Goal: Ask a question

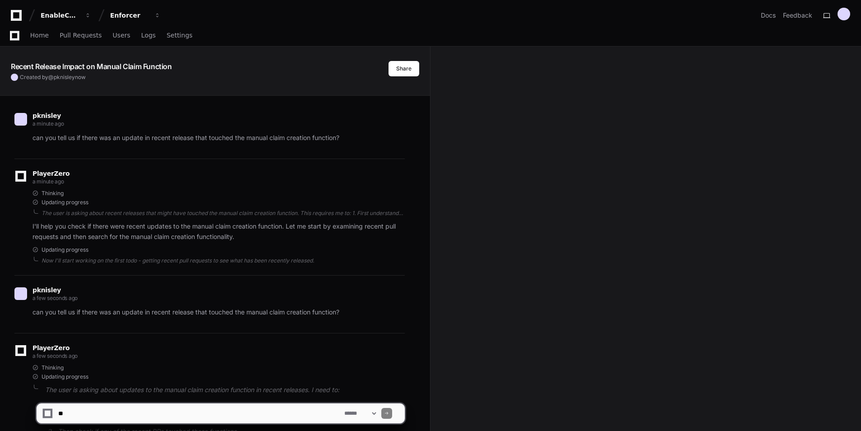
scroll to position [220, 0]
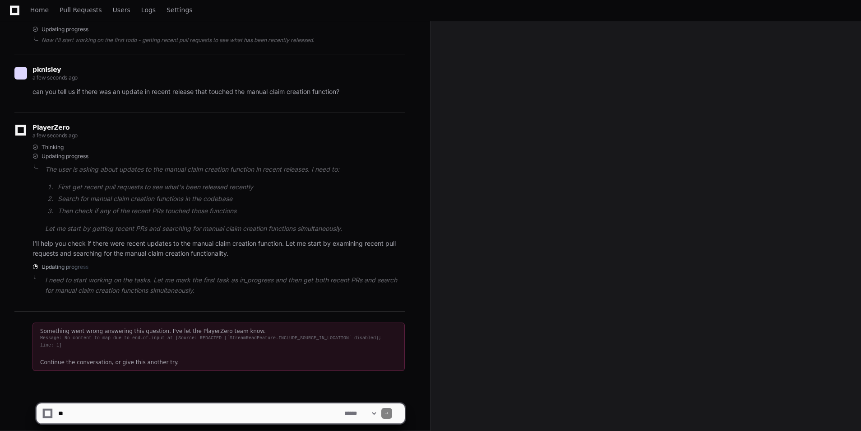
click at [405, 366] on div "Something went wrong answering this question. I've let the PlayerZero team know…" at bounding box center [209, 346] width 390 height 70
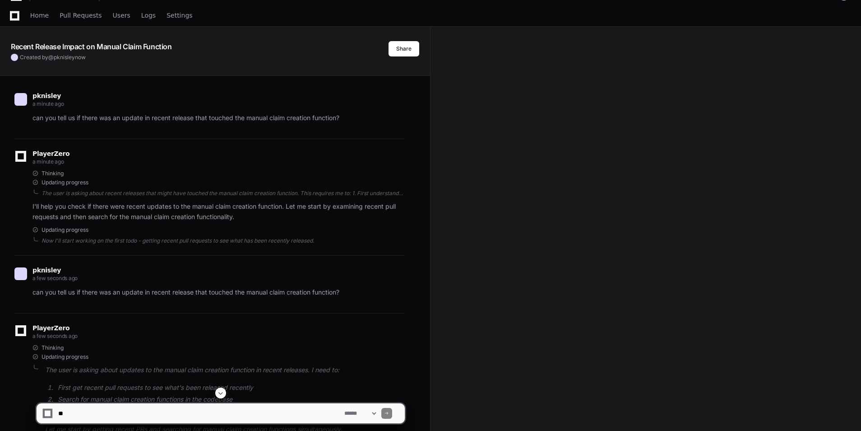
scroll to position [0, 0]
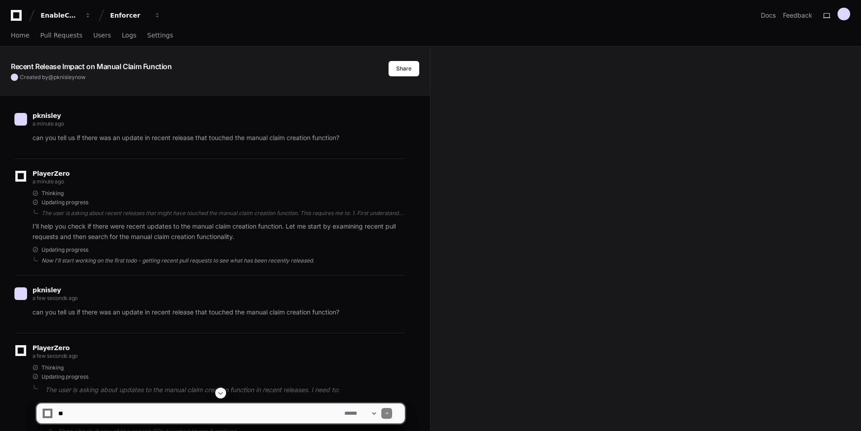
click at [148, 260] on div "Now I'll start working on the first todo - getting recent pull requests to see …" at bounding box center [223, 260] width 363 height 7
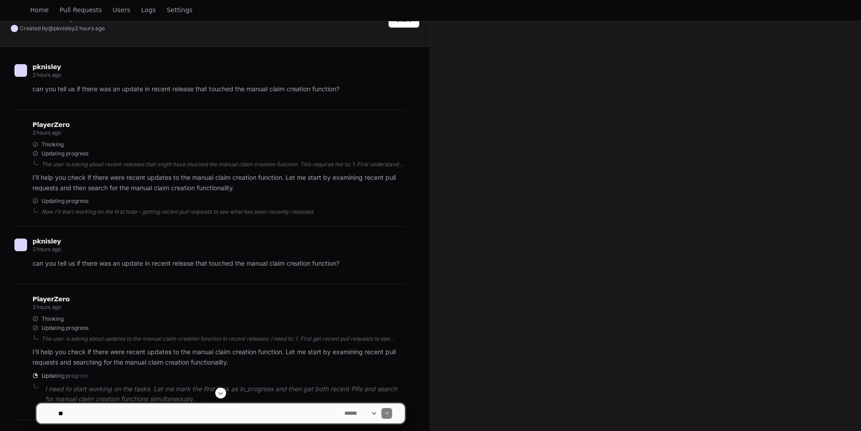
scroll to position [157, 0]
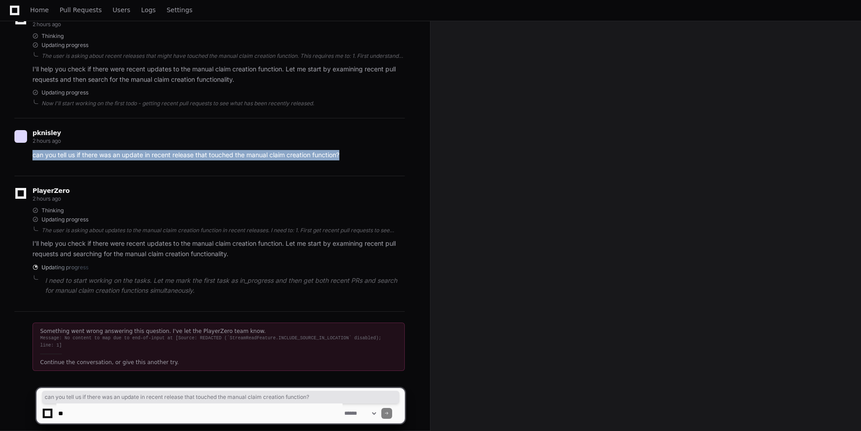
drag, startPoint x: 347, startPoint y: 154, endPoint x: 21, endPoint y: 159, distance: 325.9
click at [21, 159] on div "can you tell us if there was an update in recent release that touched the manua…" at bounding box center [209, 155] width 390 height 10
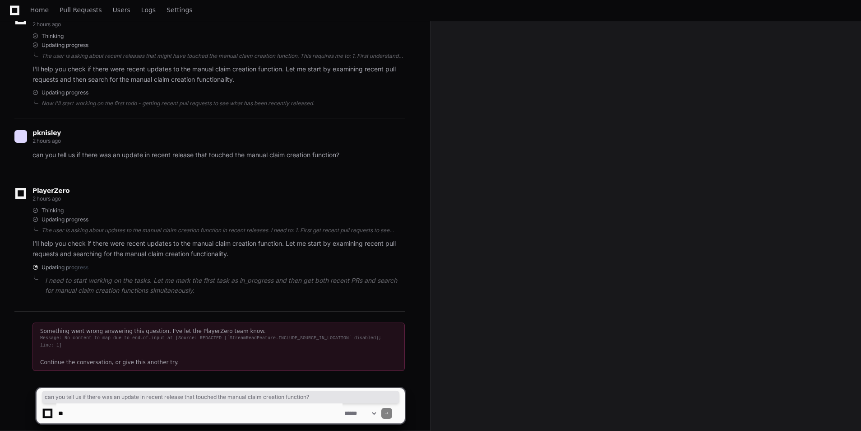
click at [120, 414] on textarea at bounding box center [199, 413] width 286 height 20
paste textarea "**********"
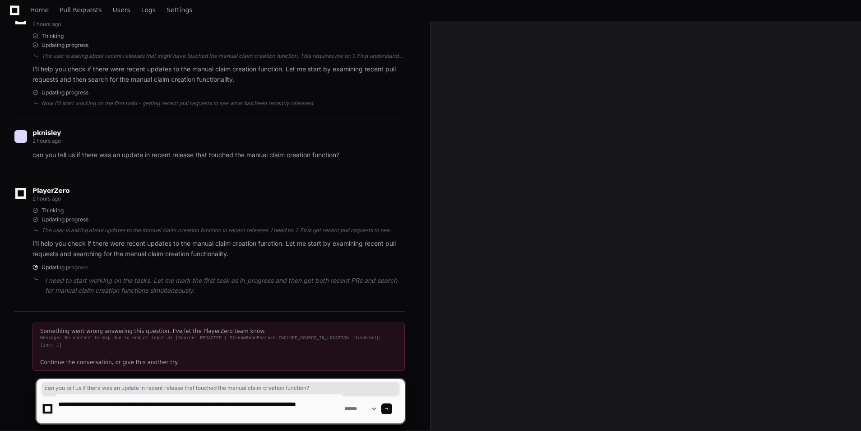
type textarea "**********"
click at [392, 406] on div at bounding box center [386, 408] width 11 height 11
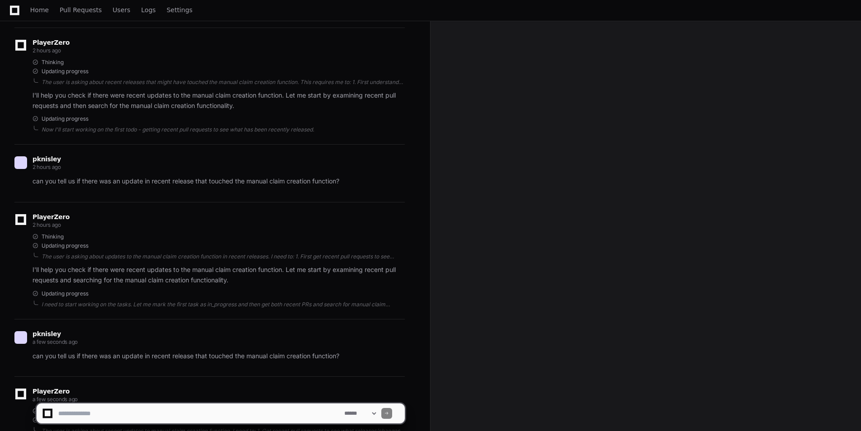
scroll to position [321, 0]
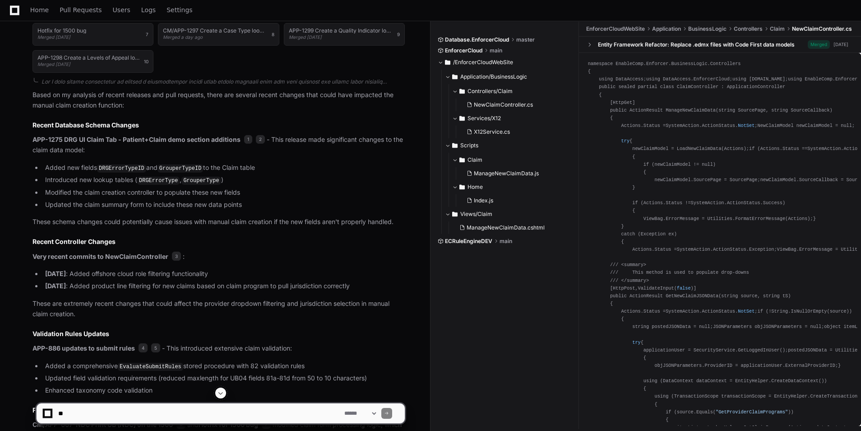
scroll to position [382, 0]
